Goal: Task Accomplishment & Management: Complete application form

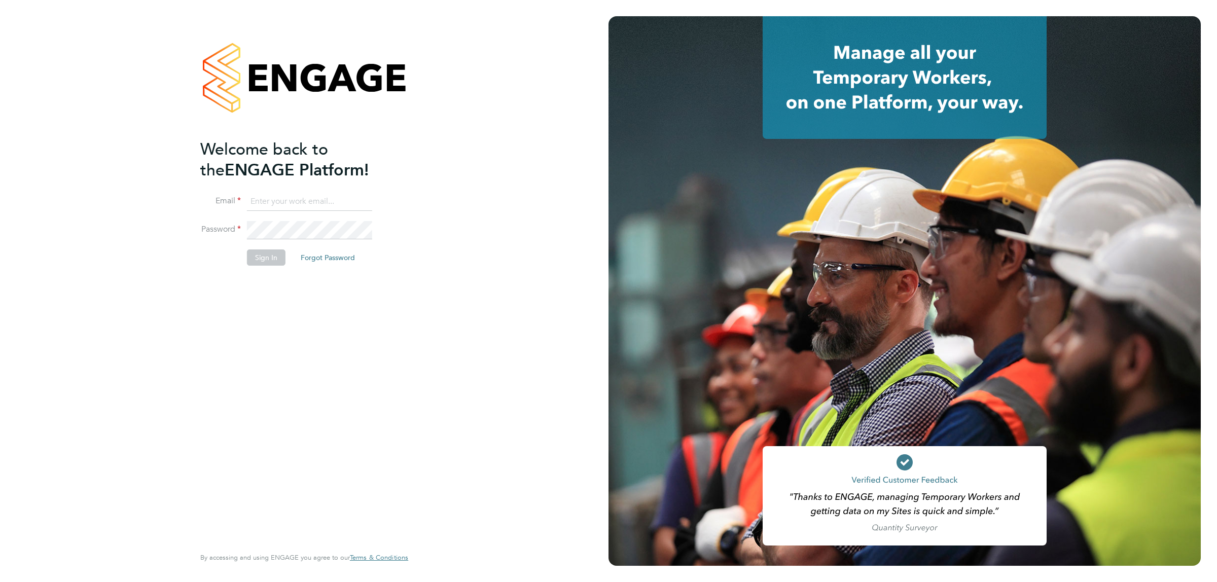
type input "jalaezihe@fr-group.co.uk"
click at [267, 258] on button "Sign In" at bounding box center [266, 257] width 39 height 16
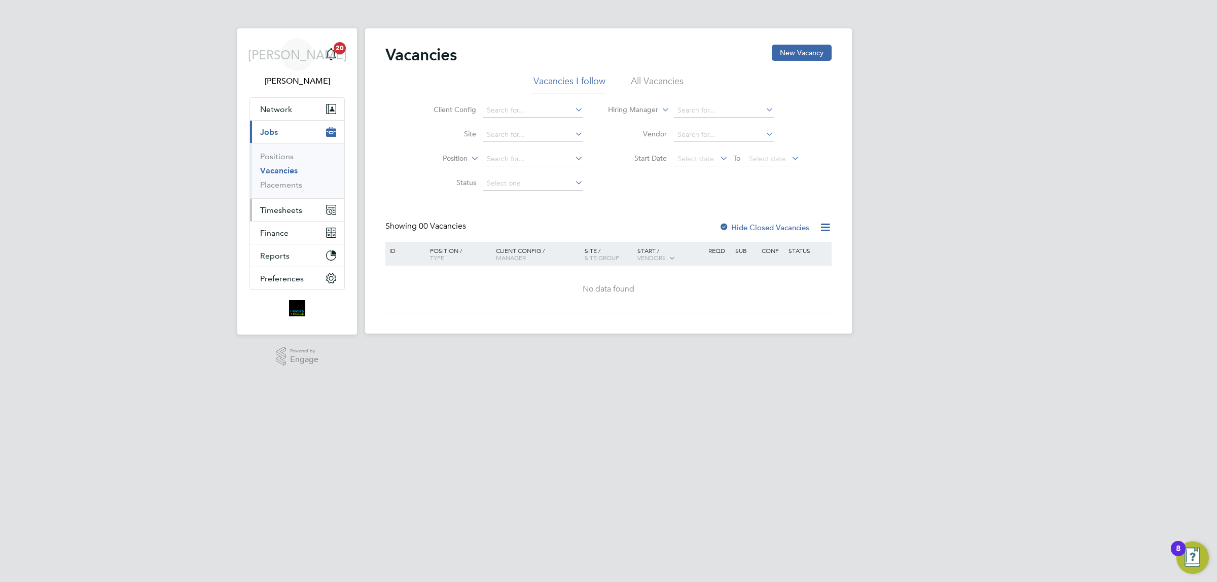
click at [295, 207] on span "Timesheets" at bounding box center [281, 210] width 42 height 10
click at [295, 183] on link "Timesheets" at bounding box center [281, 179] width 42 height 10
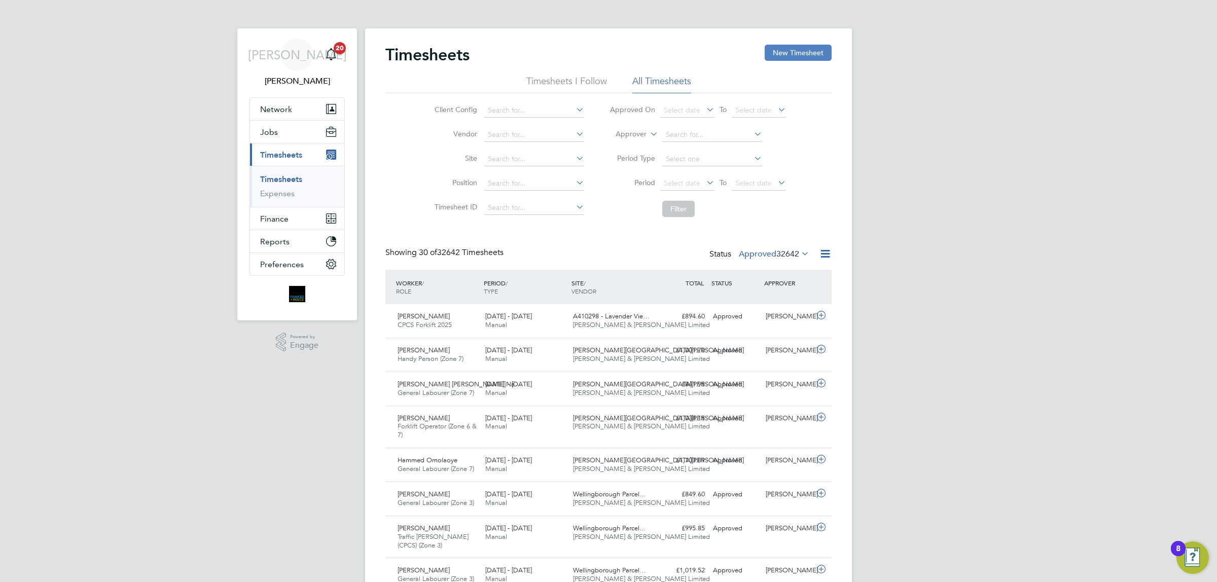
click at [794, 47] on button "New Timesheet" at bounding box center [798, 53] width 67 height 16
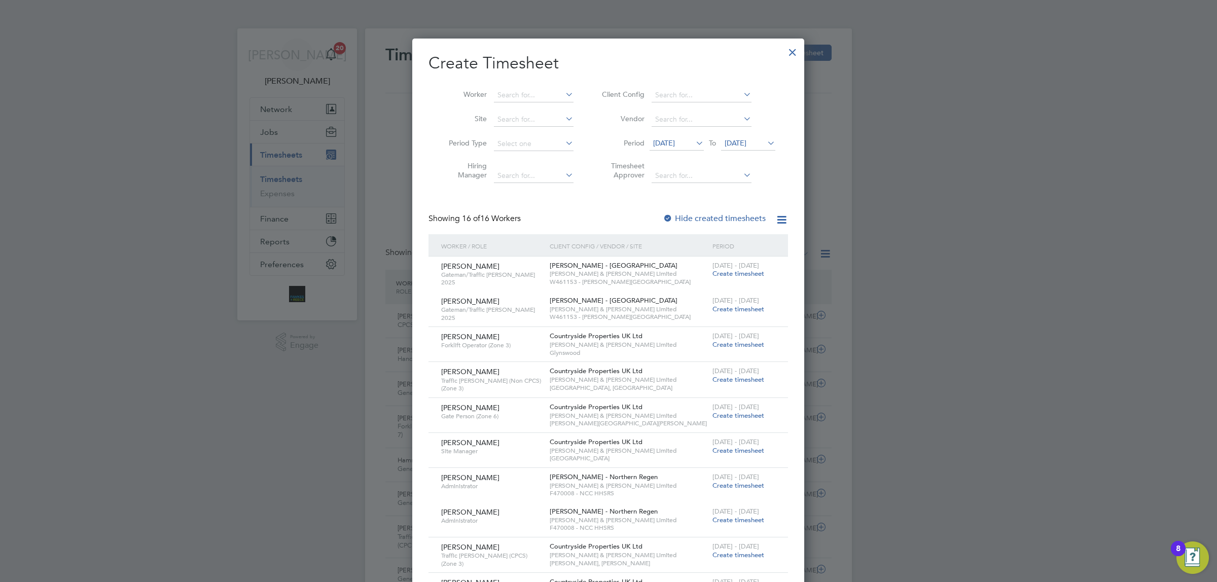
click at [746, 138] on span "[DATE]" at bounding box center [736, 142] width 22 height 9
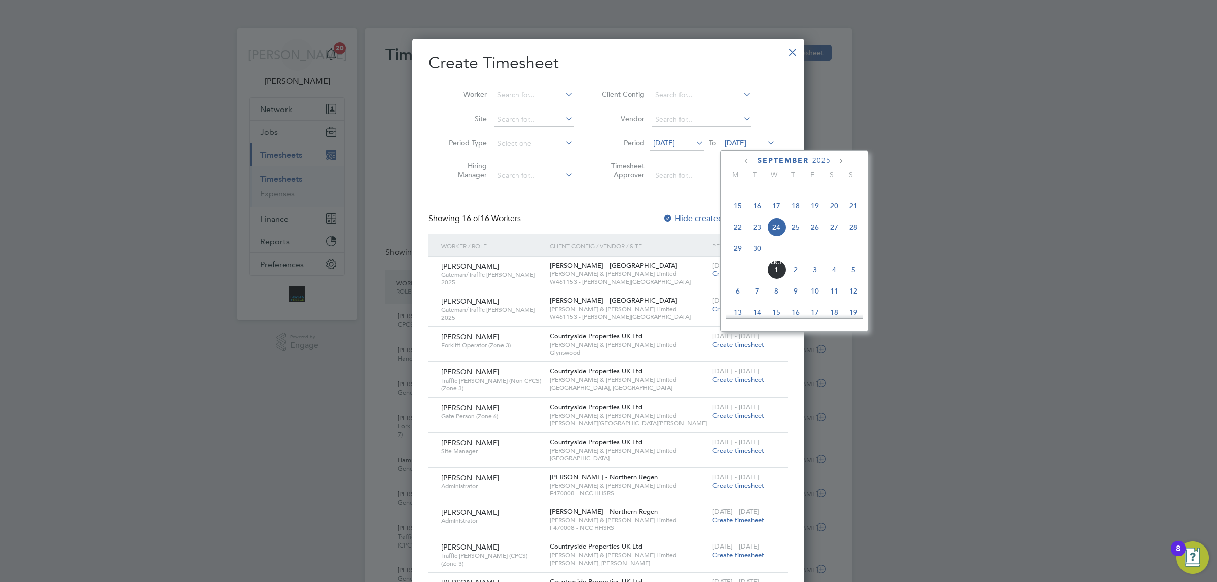
click at [850, 237] on span "28" at bounding box center [853, 227] width 19 height 19
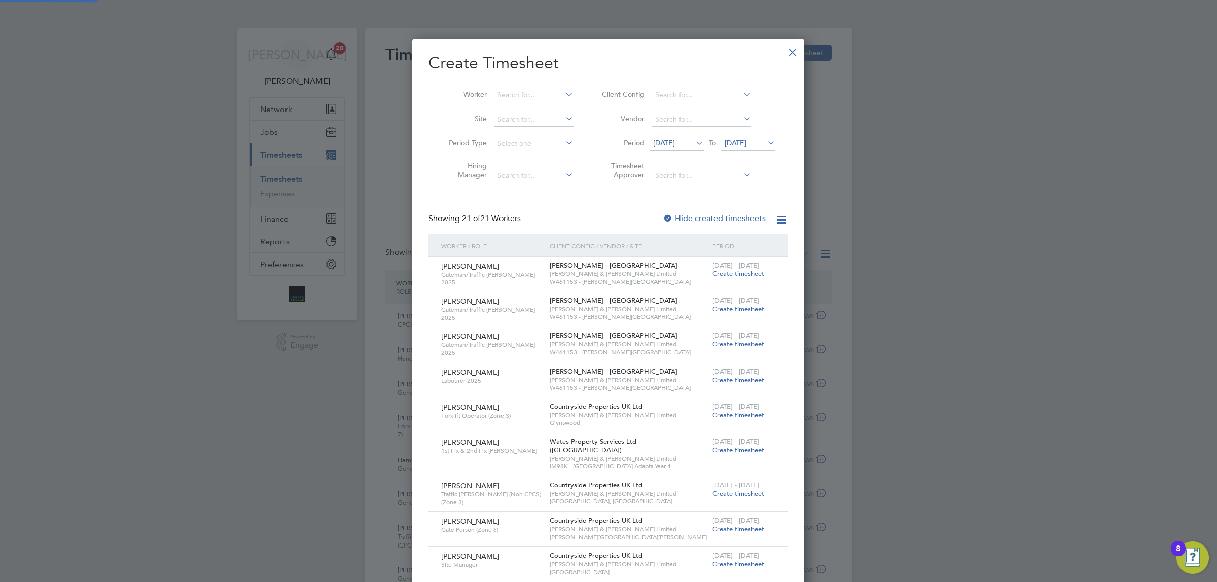
click at [532, 87] on li "Worker" at bounding box center [507, 95] width 158 height 24
click at [532, 88] on input at bounding box center [534, 95] width 80 height 14
click at [541, 106] on b "Srik" at bounding box center [536, 108] width 13 height 9
type input "[PERSON_NAME]"
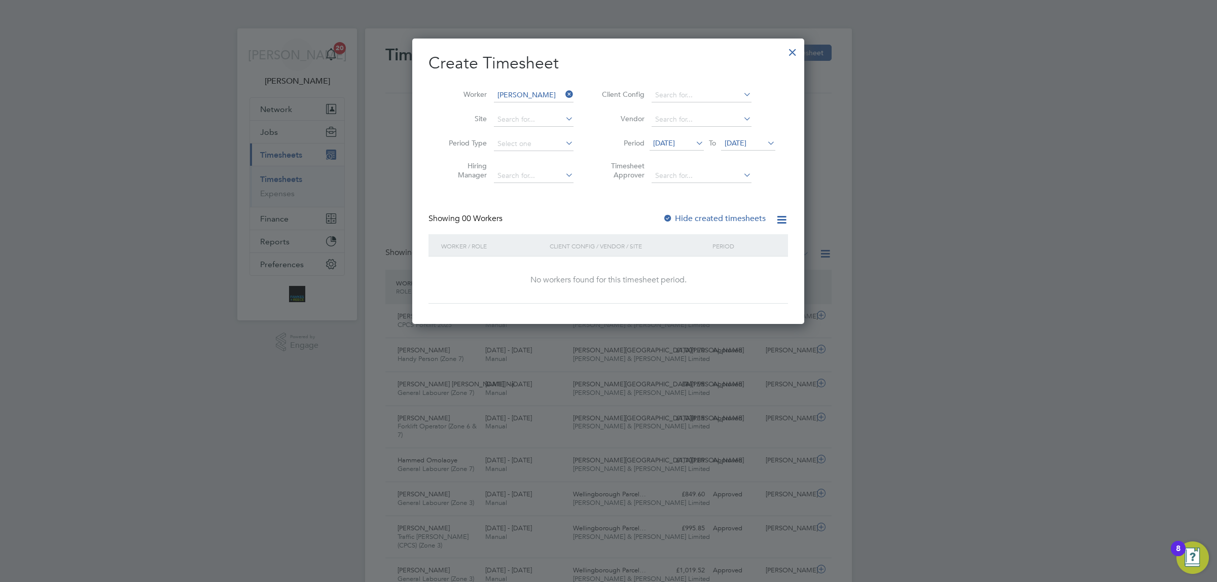
click at [694, 214] on label "Hide created timesheets" at bounding box center [714, 218] width 103 height 10
click at [673, 145] on span "[DATE]" at bounding box center [664, 142] width 22 height 9
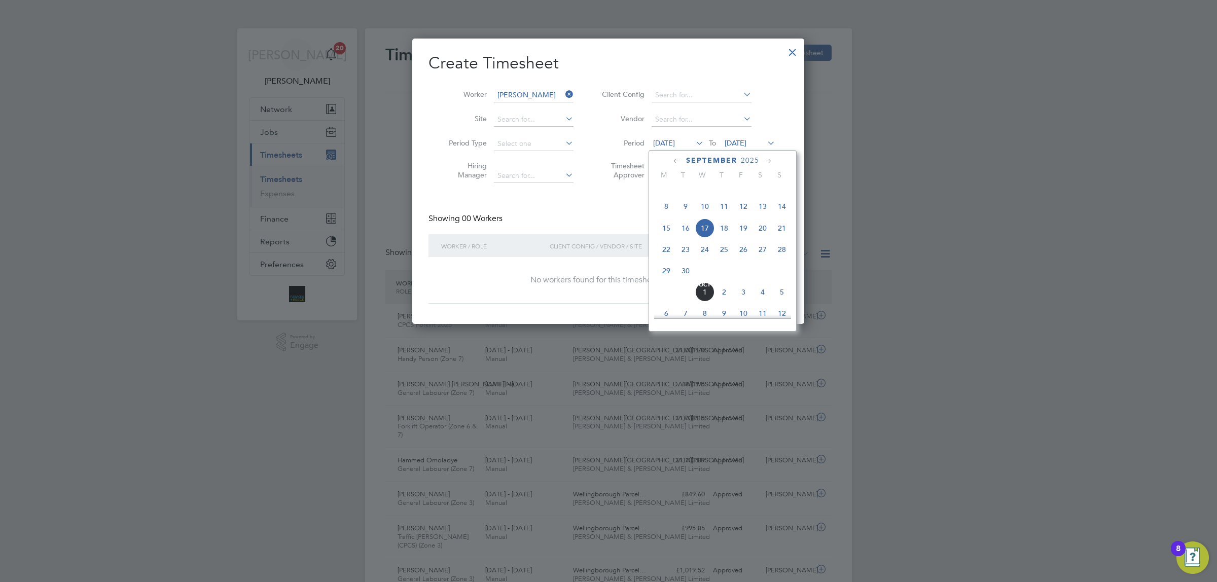
click at [667, 238] on span "15" at bounding box center [666, 228] width 19 height 19
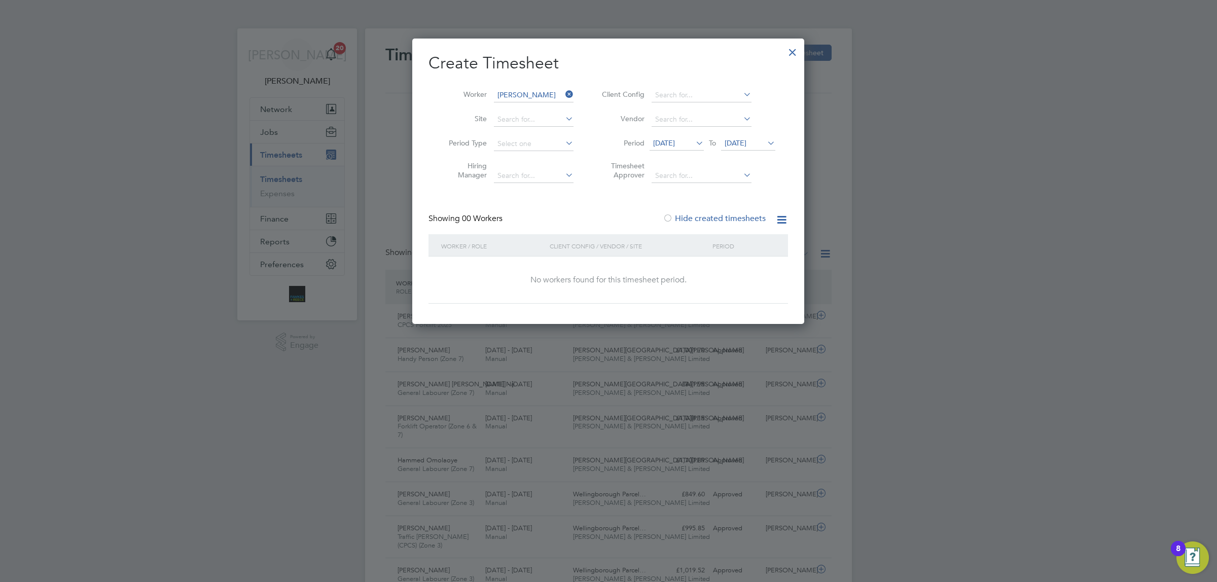
click at [746, 143] on span "[DATE]" at bounding box center [736, 142] width 22 height 9
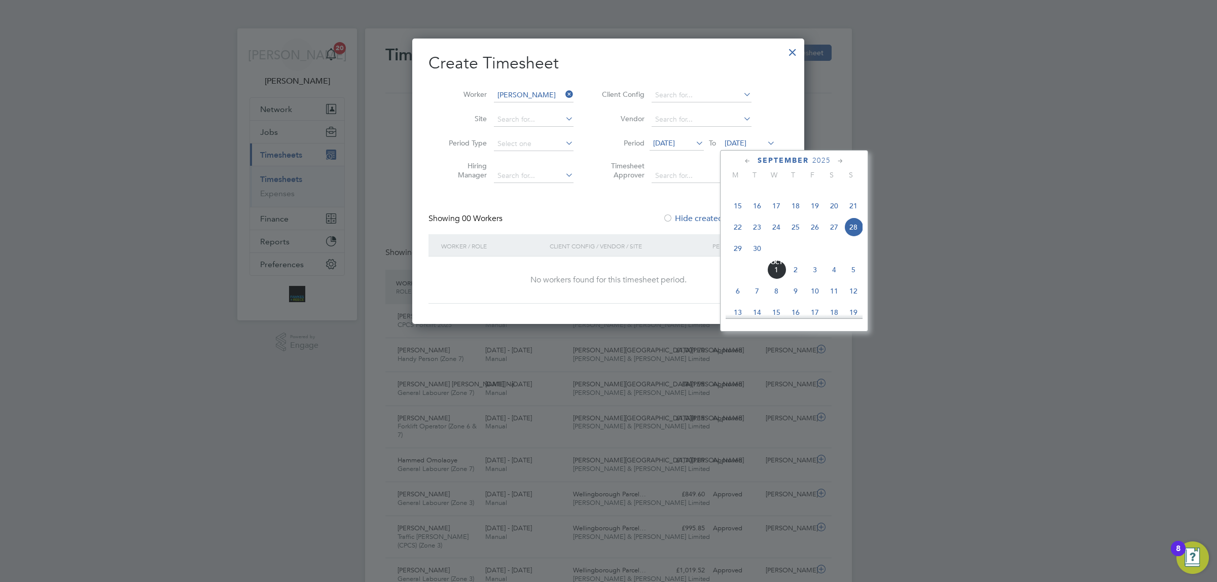
click at [858, 237] on span "28" at bounding box center [853, 227] width 19 height 19
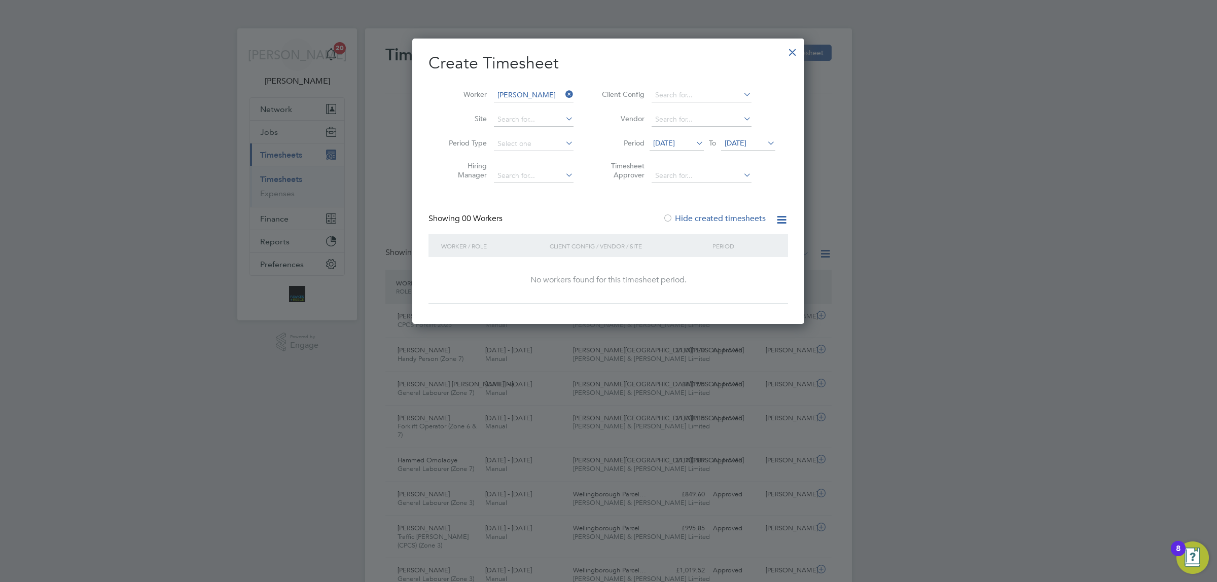
click at [552, 85] on li "Worker [PERSON_NAME]" at bounding box center [507, 95] width 158 height 24
click at [546, 91] on input at bounding box center [534, 95] width 80 height 14
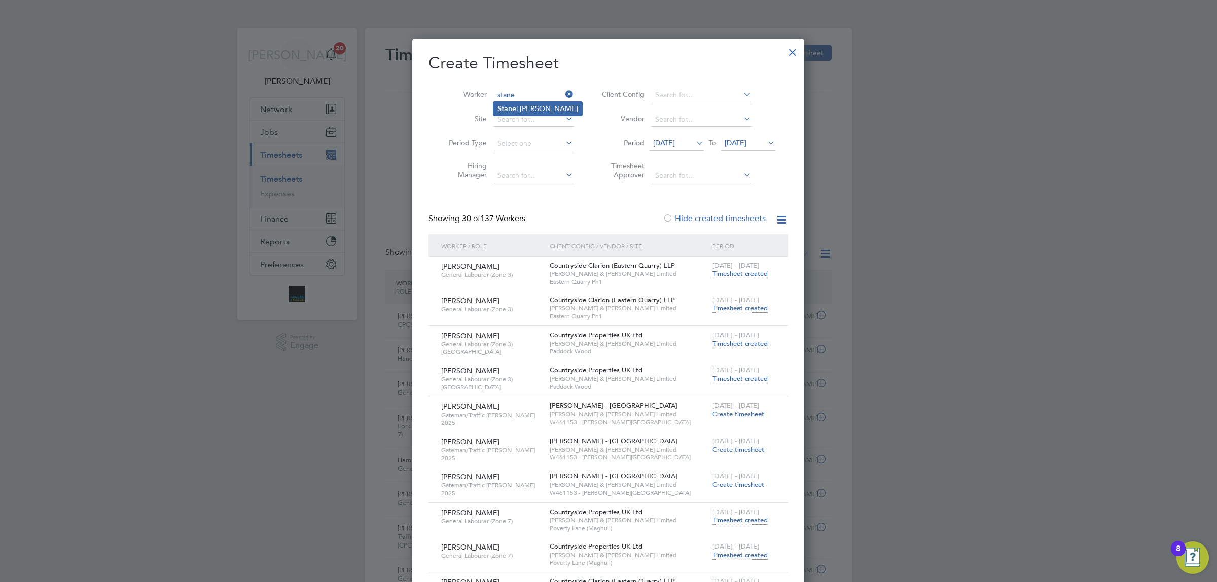
click at [529, 107] on li "Stane l [PERSON_NAME]" at bounding box center [537, 109] width 89 height 14
type input "[PERSON_NAME]"
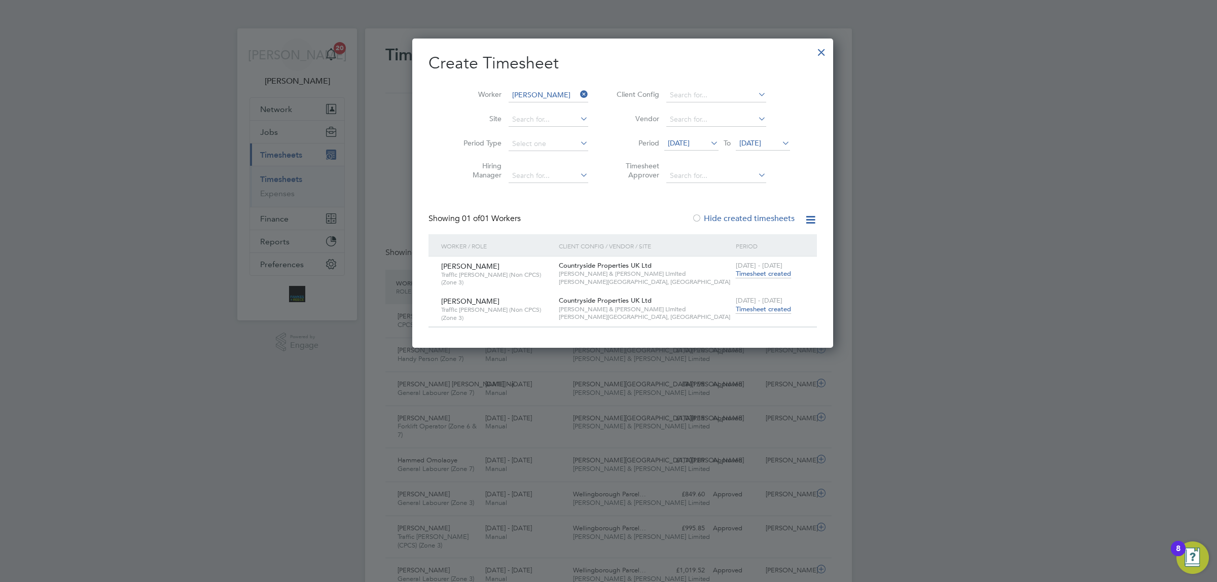
click at [750, 303] on span "[DATE] - [DATE]" at bounding box center [759, 300] width 47 height 9
click at [749, 306] on span "Timesheet created" at bounding box center [763, 309] width 55 height 9
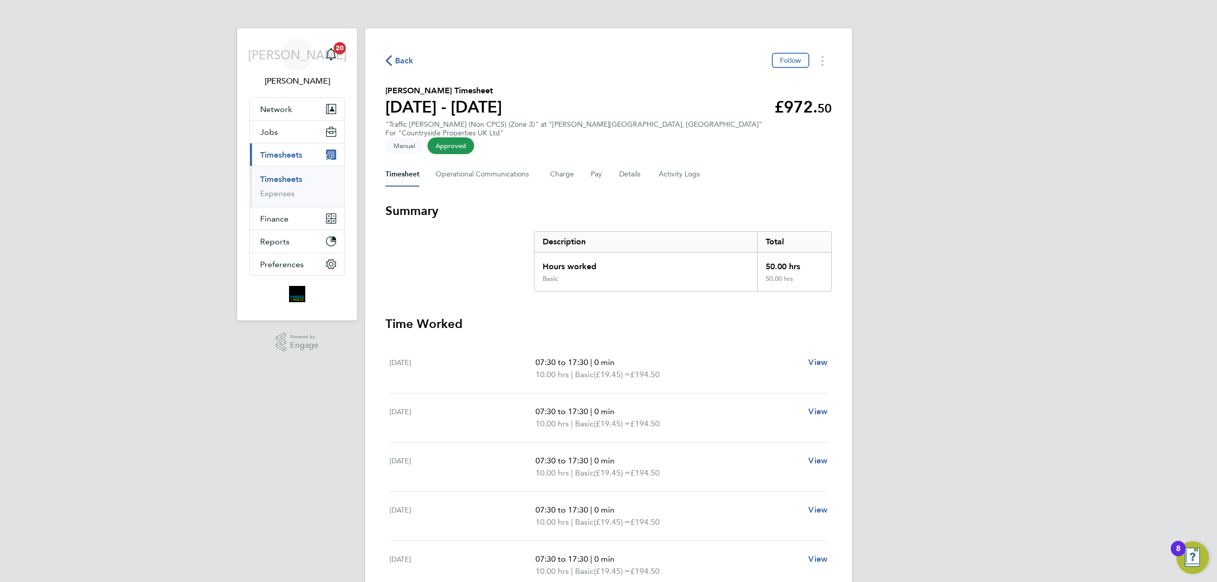
click at [407, 55] on span "Back" at bounding box center [404, 61] width 19 height 12
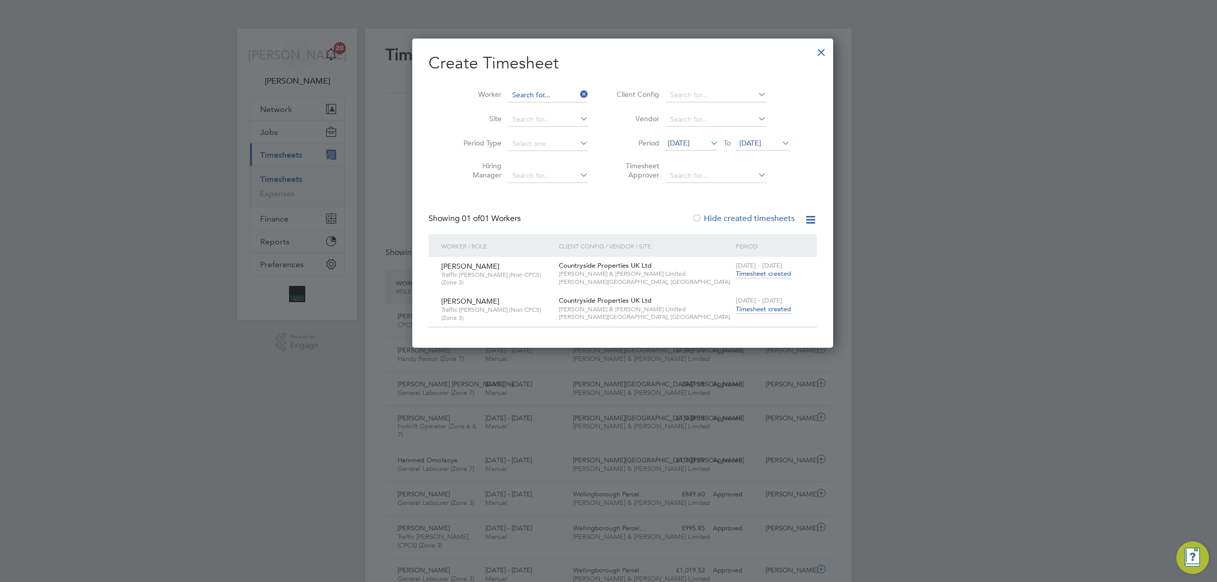
click at [538, 89] on input at bounding box center [549, 95] width 80 height 14
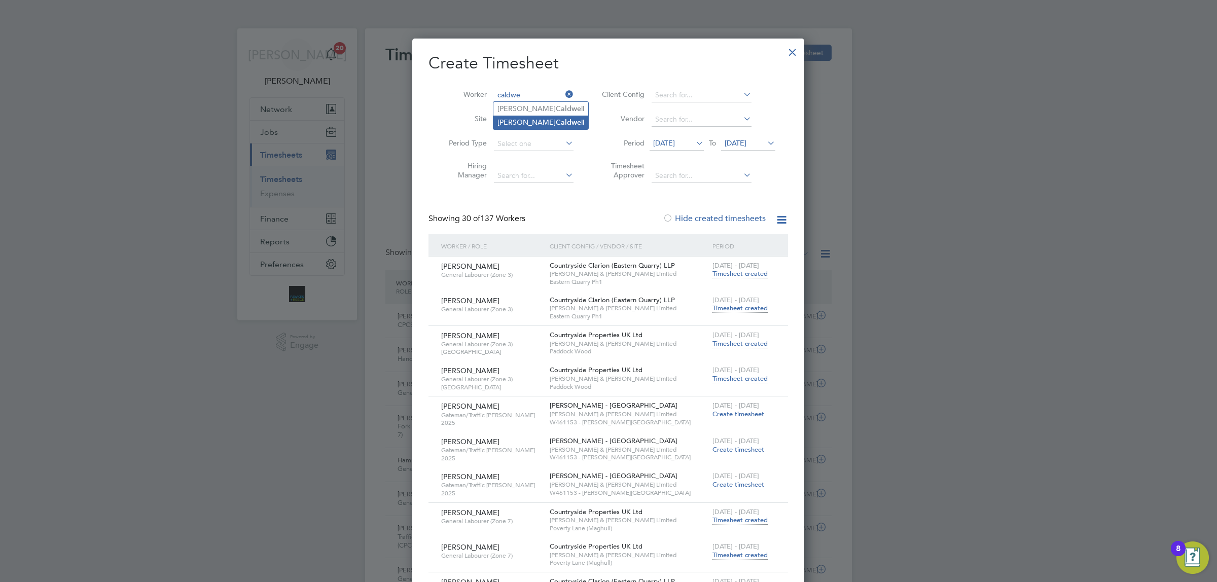
click at [556, 124] on b "Caldwe" at bounding box center [568, 122] width 25 height 9
type input "[PERSON_NAME]"
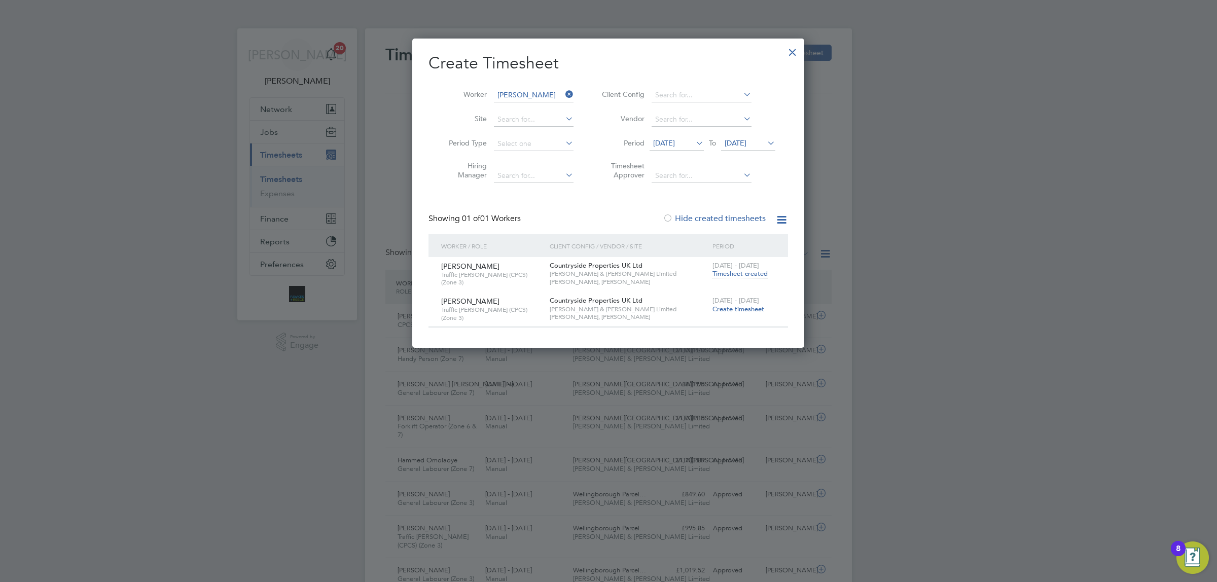
click at [563, 89] on icon at bounding box center [563, 94] width 0 height 14
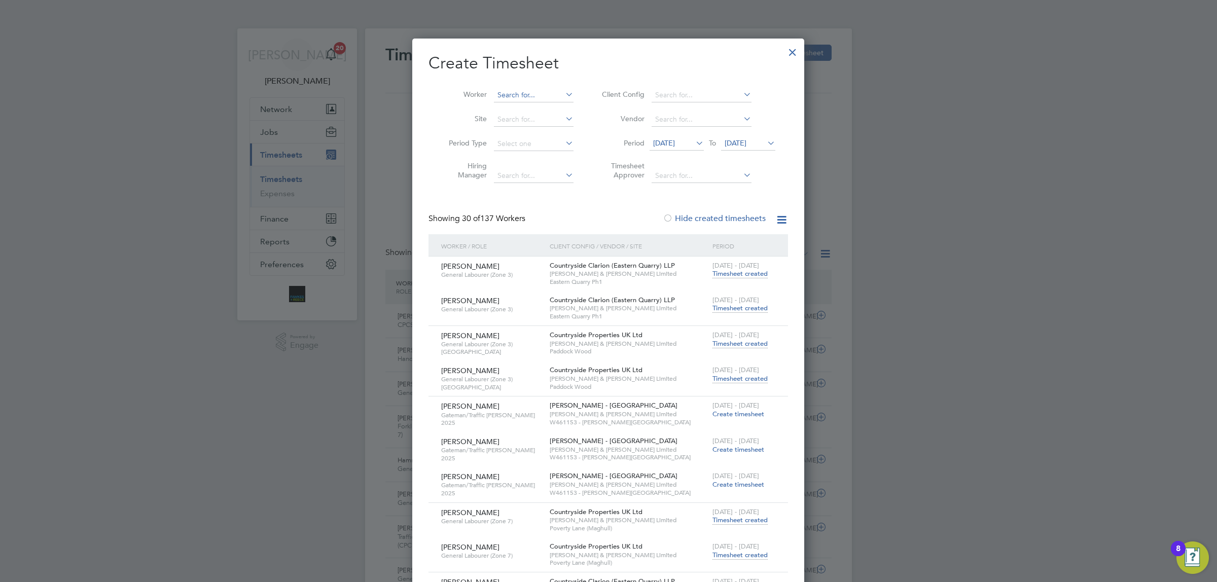
click at [514, 89] on input at bounding box center [534, 95] width 80 height 14
click at [538, 108] on li "[PERSON_NAME] hitor" at bounding box center [541, 109] width 96 height 14
type input "[PERSON_NAME]"
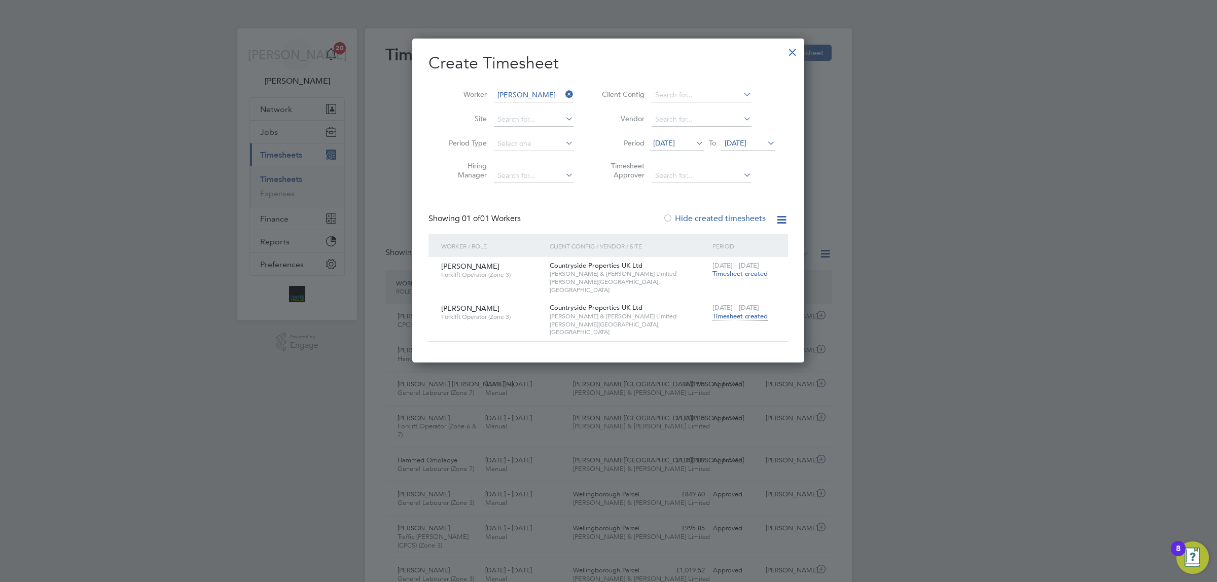
click at [734, 312] on span "Timesheet created" at bounding box center [739, 316] width 55 height 9
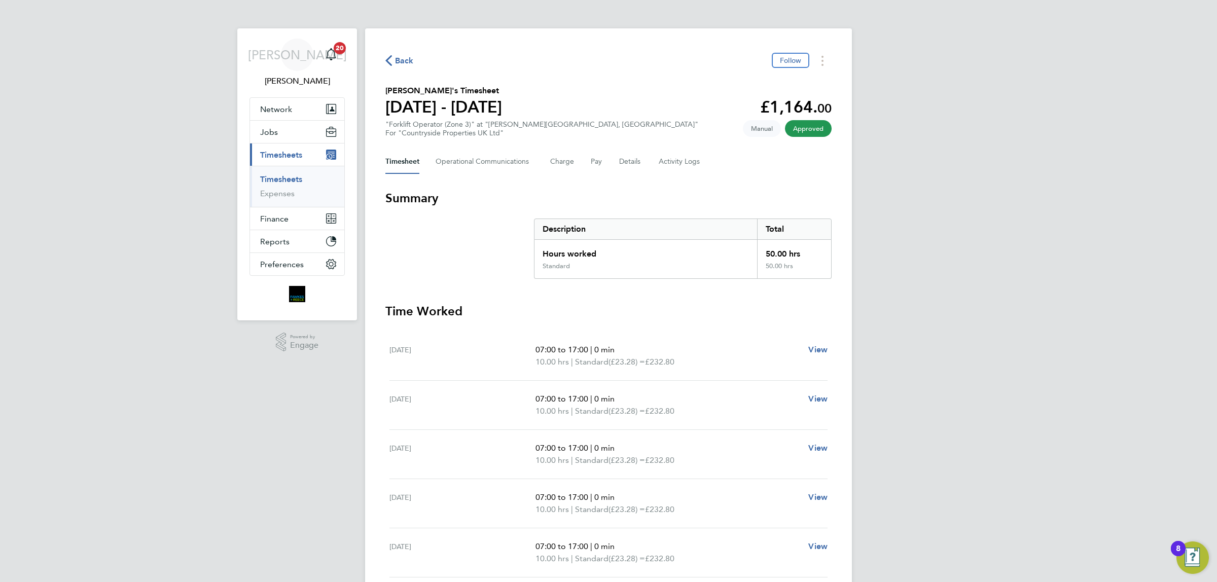
drag, startPoint x: 411, startPoint y: 58, endPoint x: 28, endPoint y: 87, distance: 383.4
click at [411, 58] on span "Back" at bounding box center [404, 61] width 19 height 12
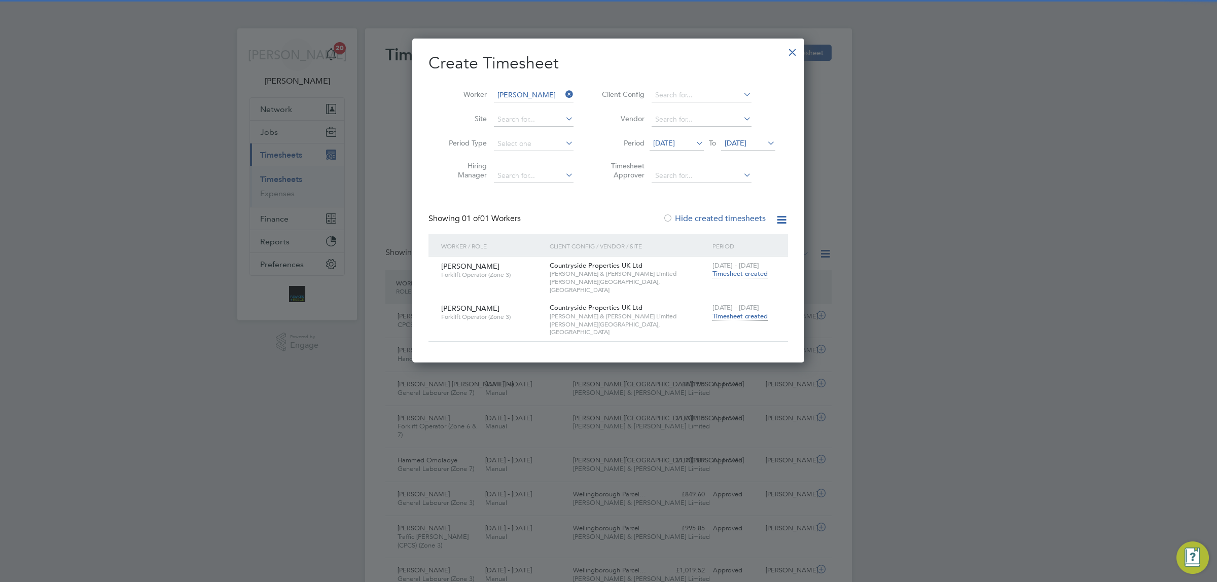
scroll to position [25, 88]
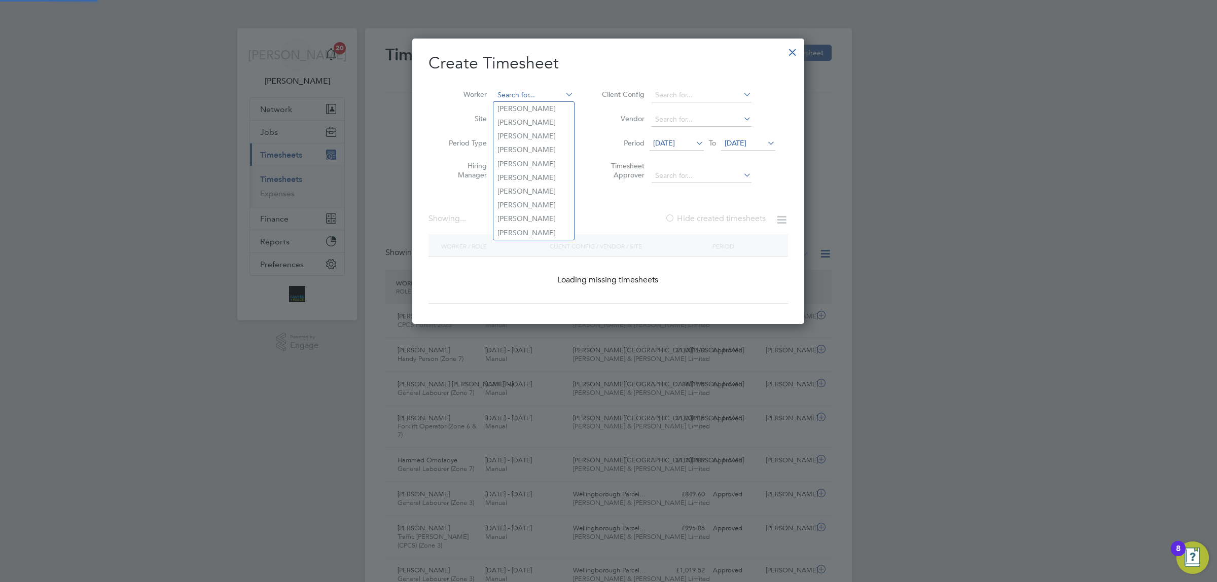
click at [526, 89] on input at bounding box center [534, 95] width 80 height 14
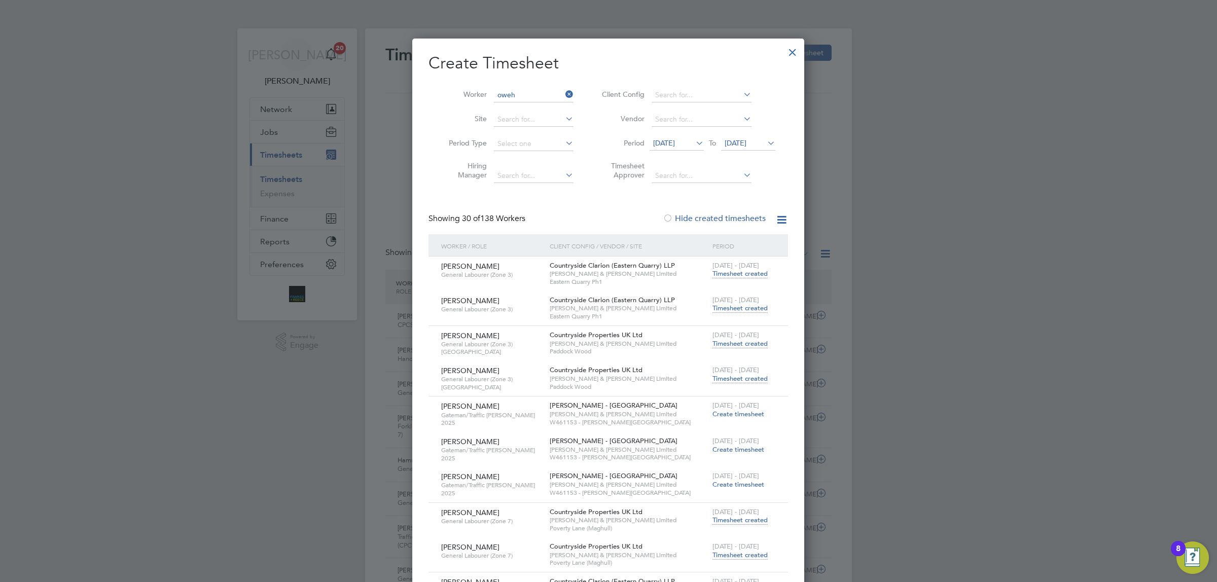
click at [520, 110] on b "Oweh" at bounding box center [523, 108] width 20 height 9
type input "[PERSON_NAME]"
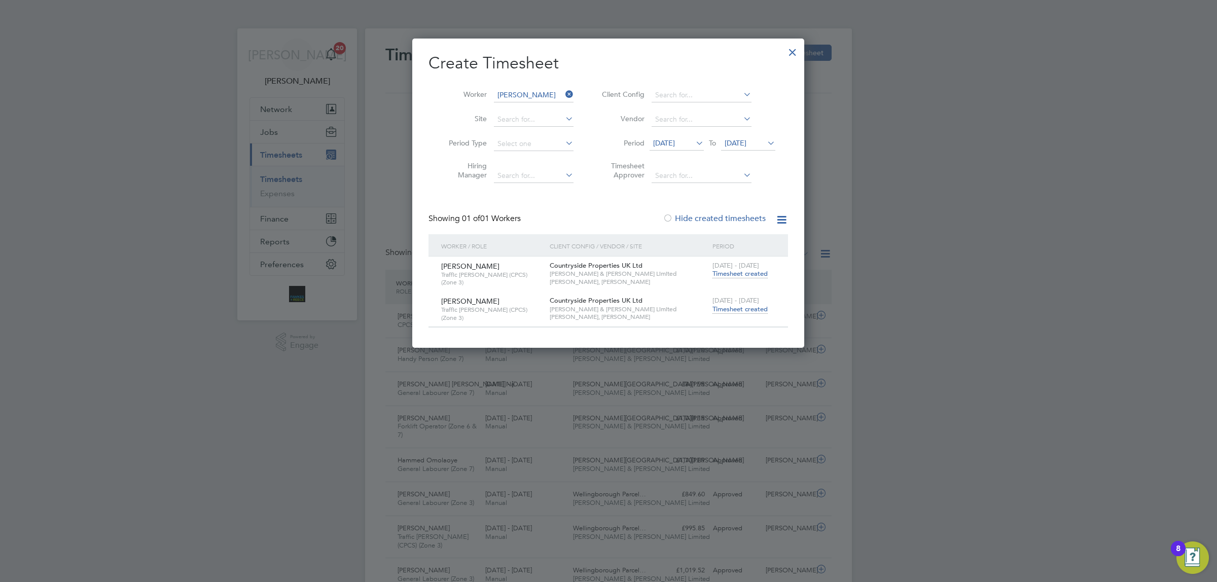
click at [734, 305] on span "Timesheet created" at bounding box center [739, 309] width 55 height 9
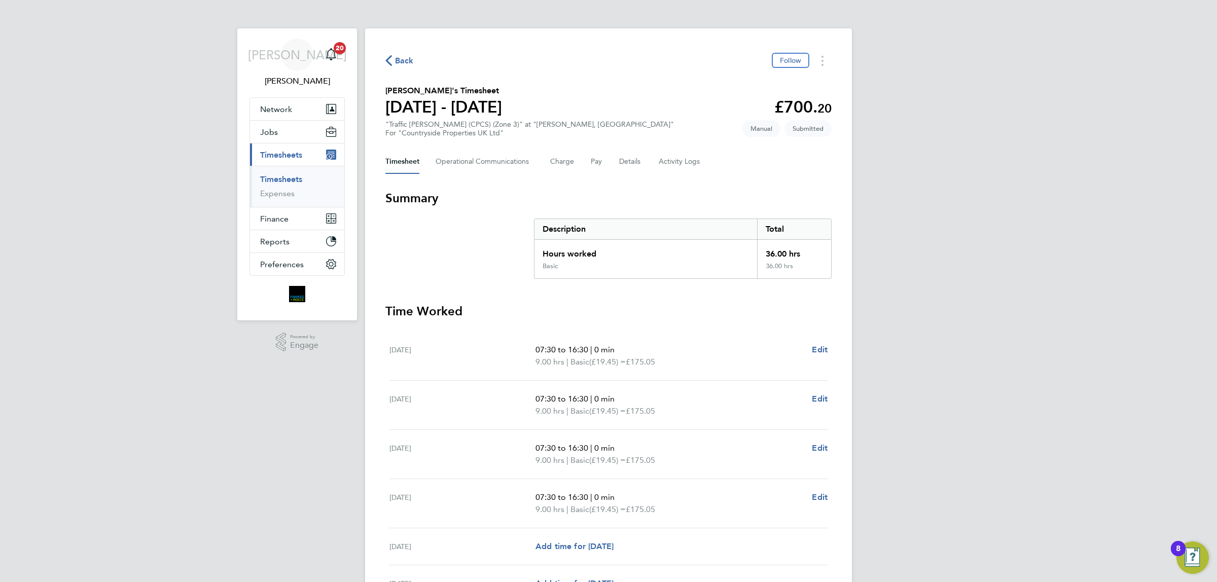
click at [404, 62] on span "Back" at bounding box center [404, 61] width 19 height 12
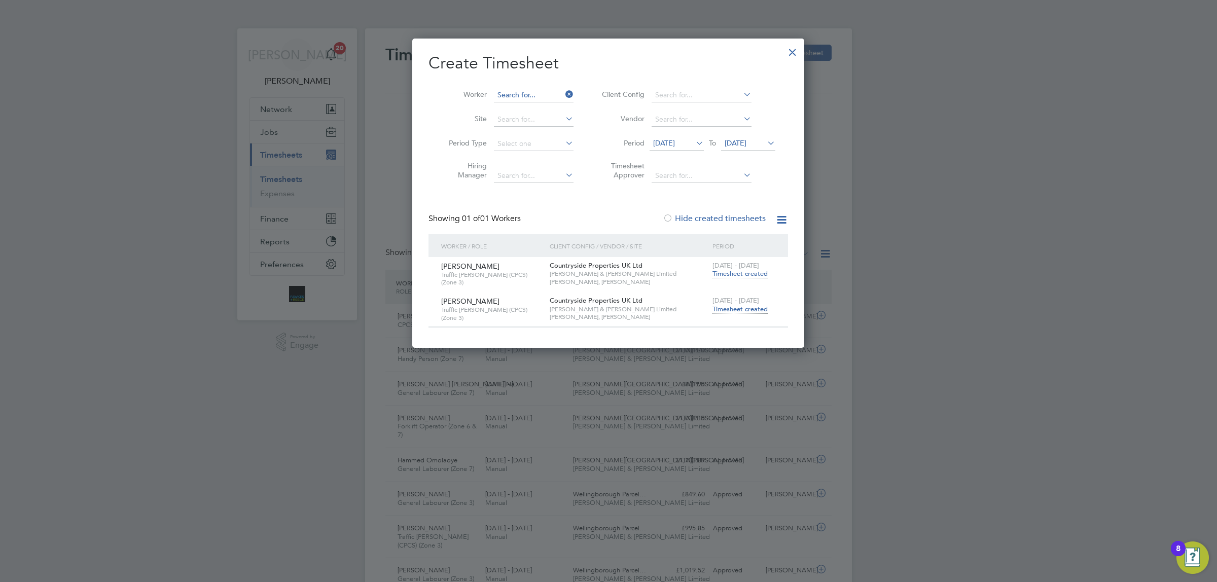
click at [535, 92] on input at bounding box center [534, 95] width 80 height 14
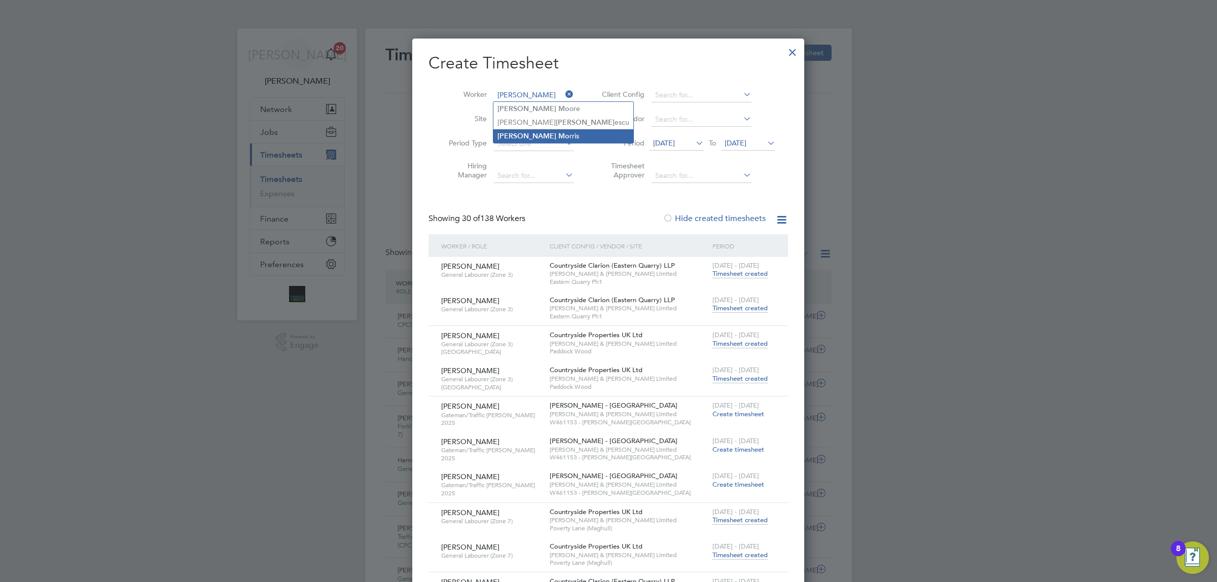
click at [543, 133] on li "[PERSON_NAME] rris" at bounding box center [563, 136] width 140 height 14
type input "[PERSON_NAME]"
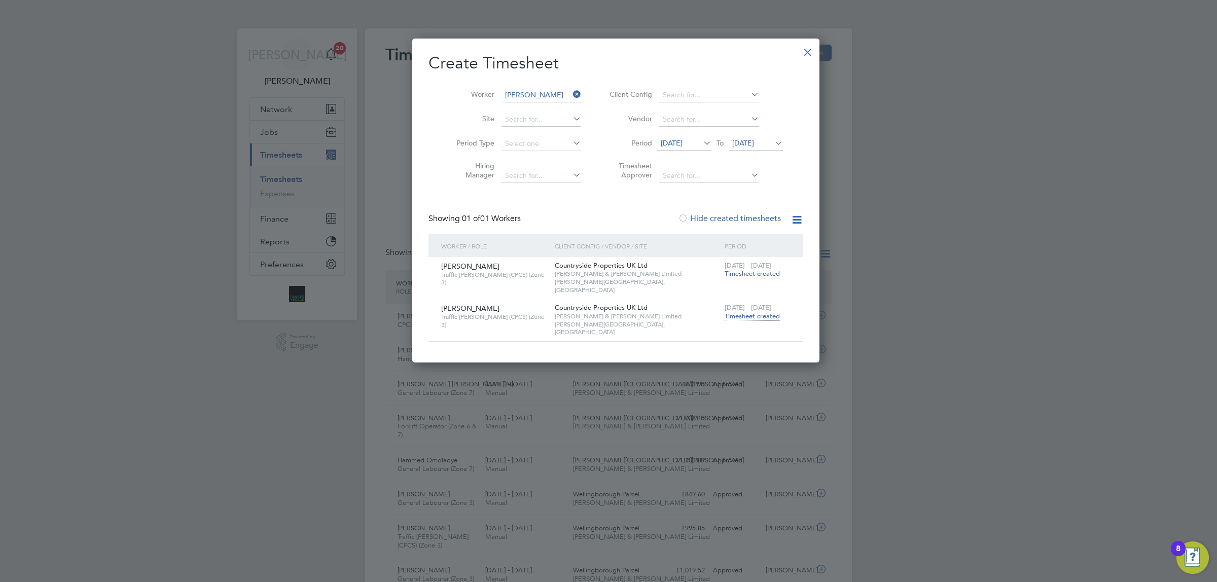
click at [753, 312] on span "Timesheet created" at bounding box center [752, 316] width 55 height 9
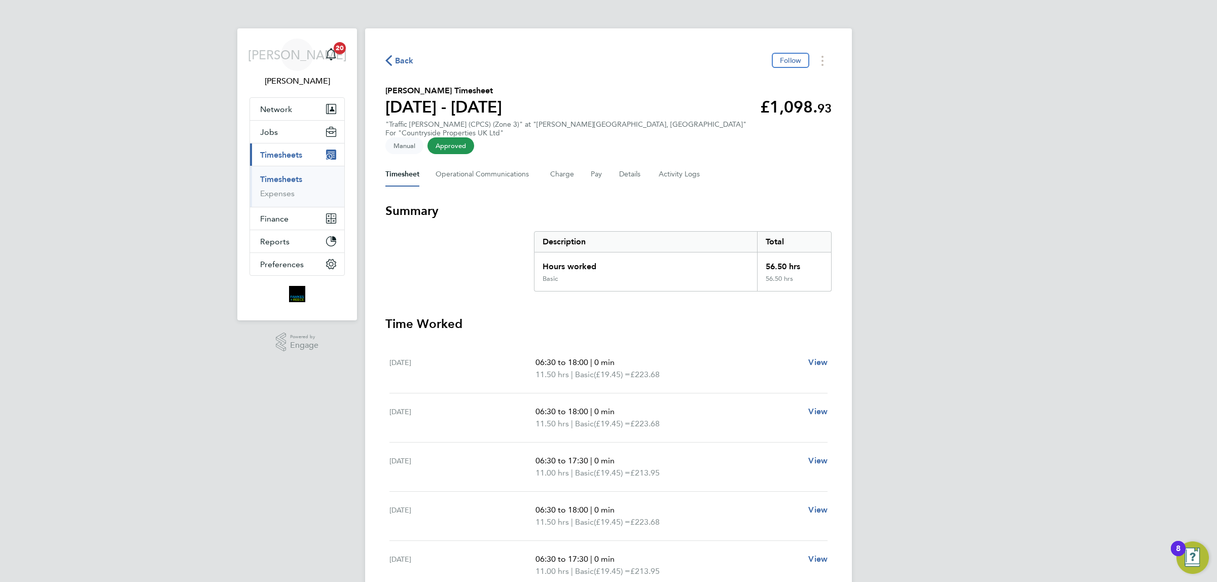
click at [397, 53] on div "Back Follow" at bounding box center [608, 61] width 446 height 16
click at [403, 61] on span "Back" at bounding box center [404, 61] width 19 height 12
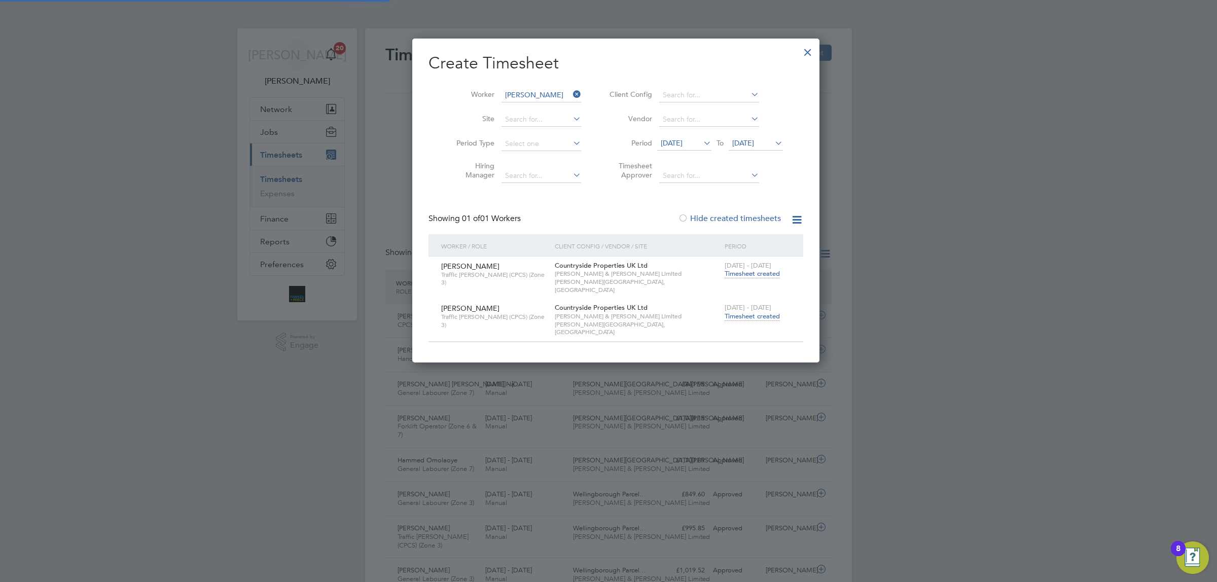
scroll to position [25, 88]
click at [661, 140] on span "[DATE]" at bounding box center [672, 142] width 22 height 9
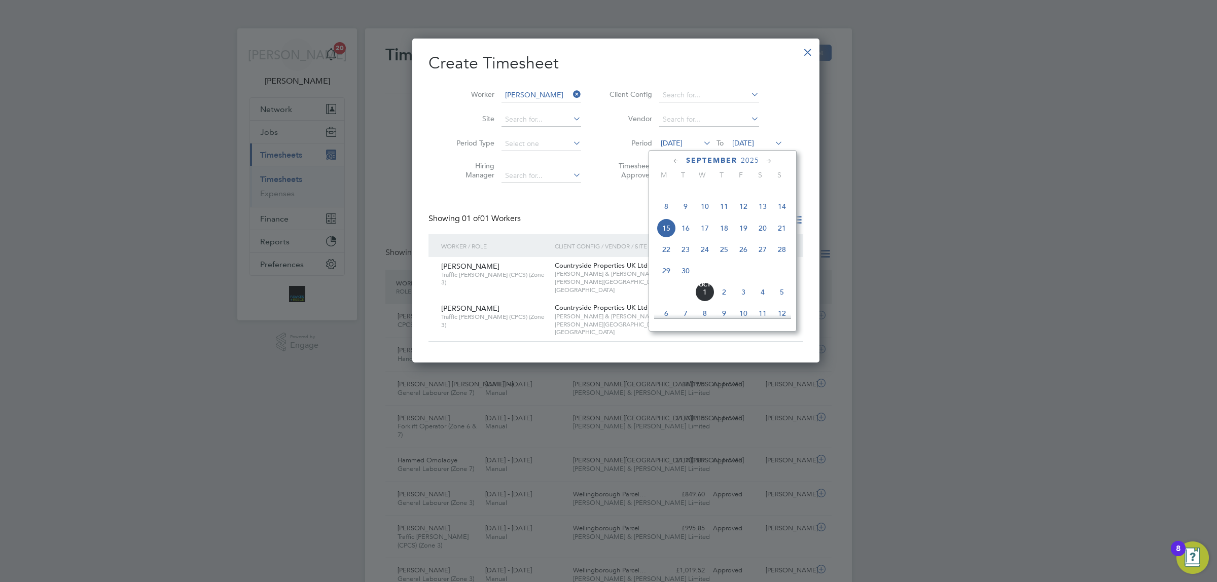
click at [664, 194] on span "[DATE]" at bounding box center [666, 184] width 19 height 19
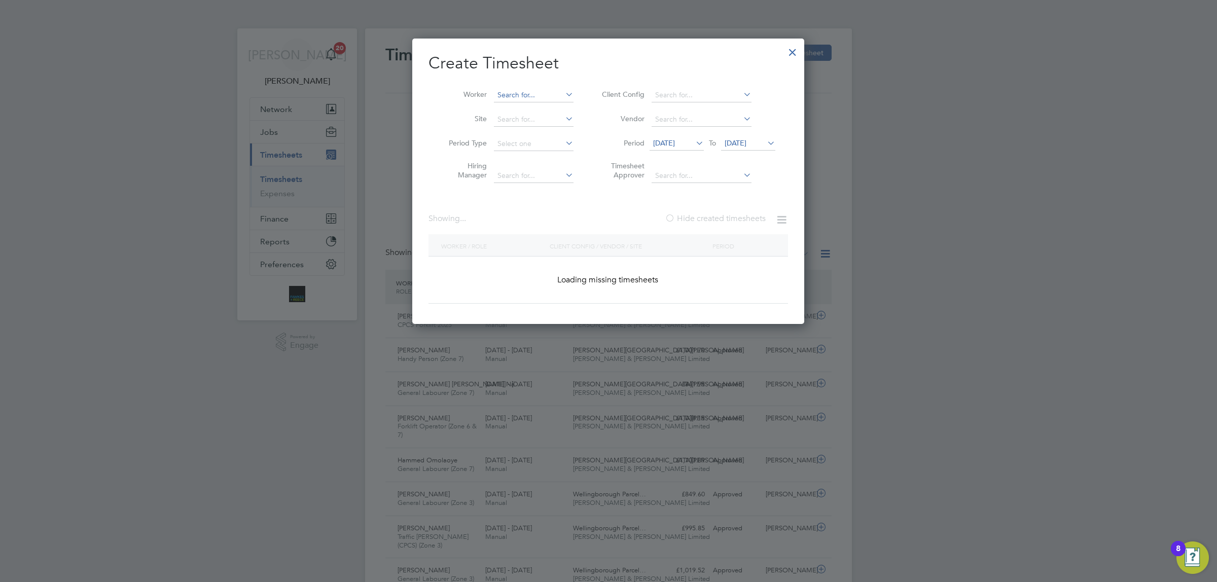
click at [521, 92] on input at bounding box center [534, 95] width 80 height 14
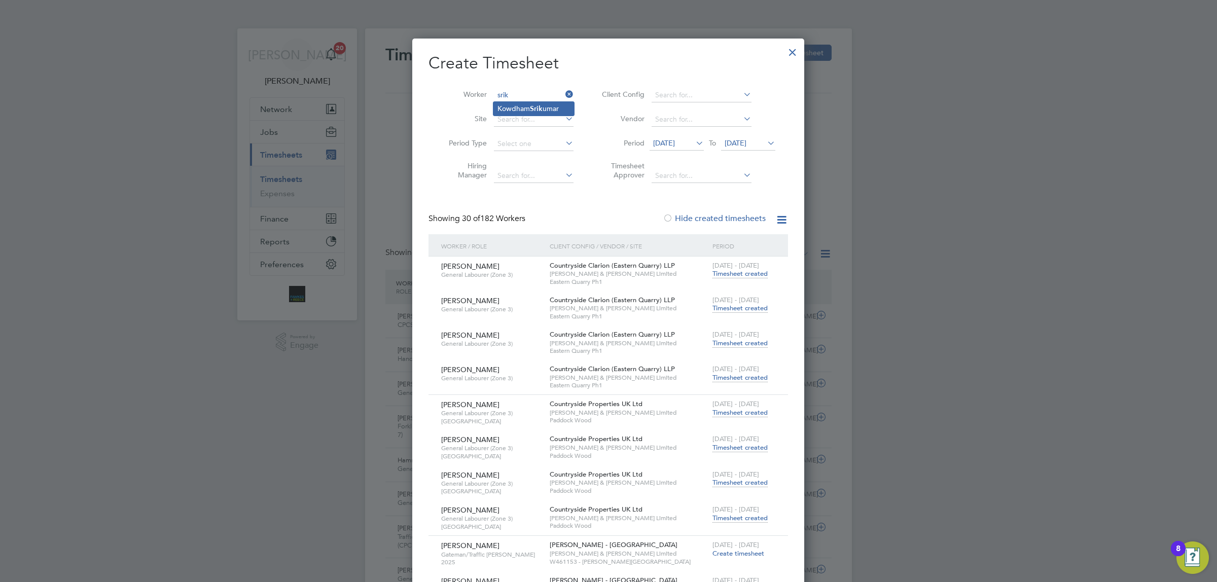
click at [536, 104] on b "Srik" at bounding box center [536, 108] width 13 height 9
type input "[PERSON_NAME]"
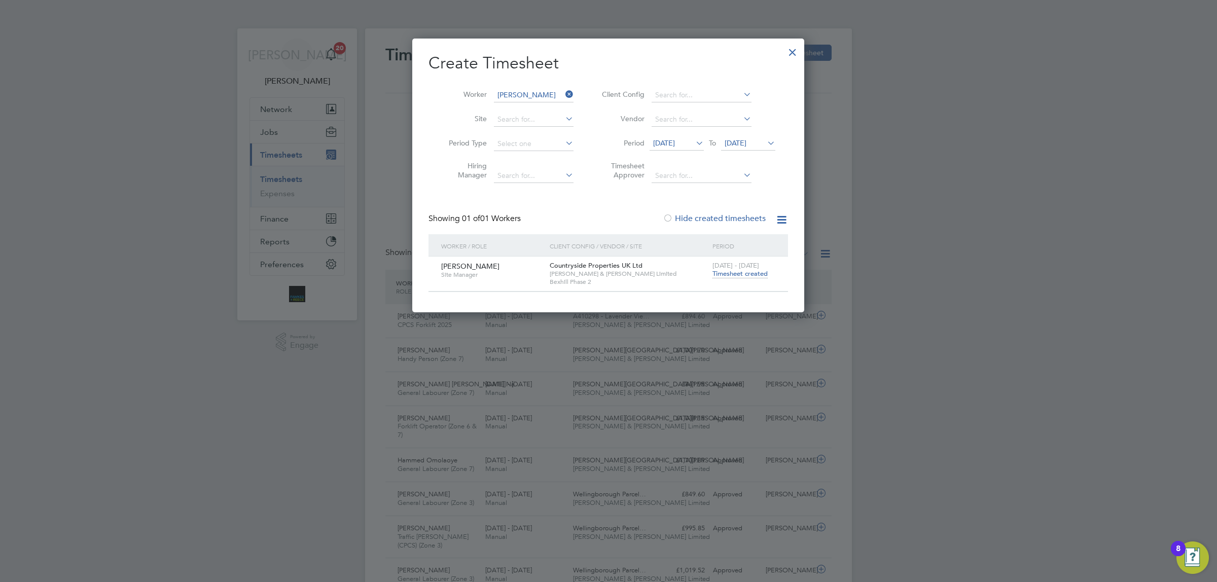
click at [738, 271] on span "Timesheet created" at bounding box center [739, 273] width 55 height 9
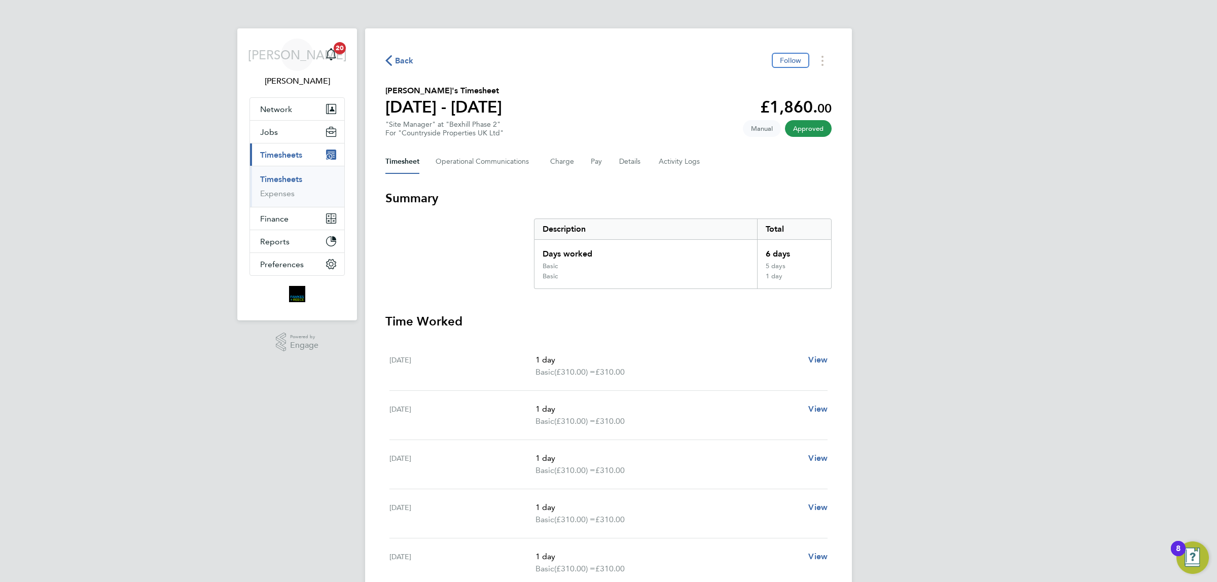
click at [404, 61] on span "Back" at bounding box center [404, 61] width 19 height 12
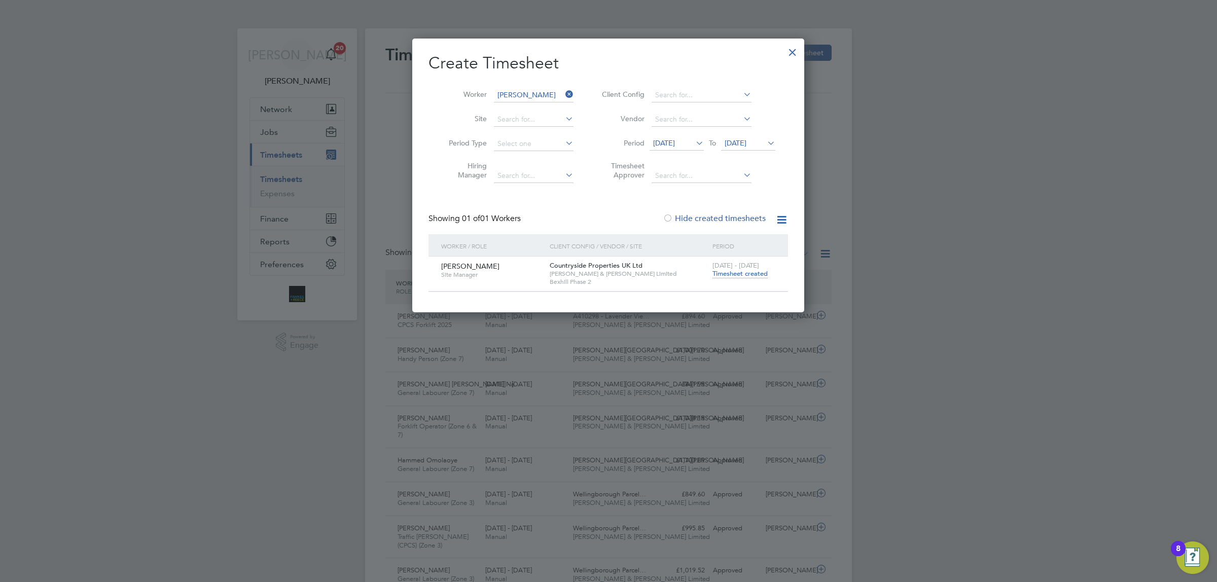
click at [765, 142] on icon at bounding box center [765, 143] width 0 height 14
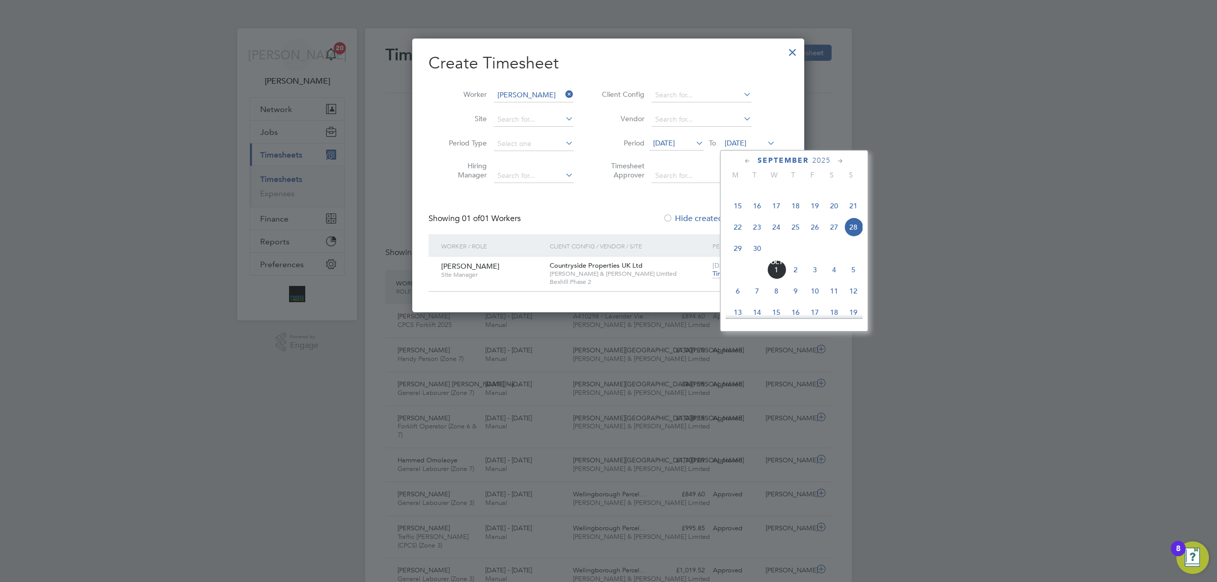
click at [852, 237] on span "28" at bounding box center [853, 227] width 19 height 19
